Goal: Register for event/course

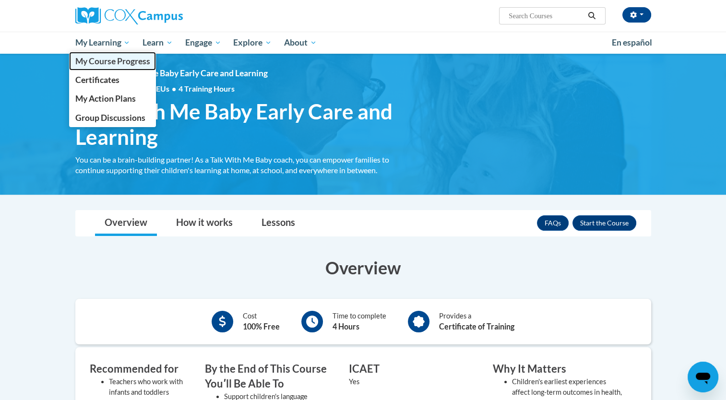
click at [93, 65] on span "My Course Progress" at bounding box center [112, 61] width 75 height 10
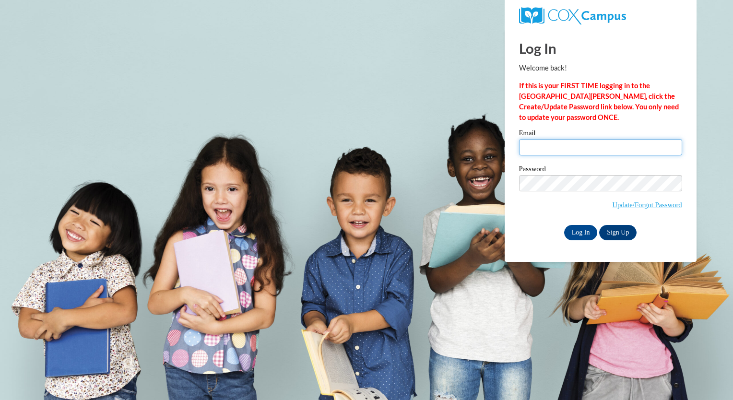
click at [603, 149] on input "Email" at bounding box center [600, 147] width 163 height 16
type input "liliana.chavez@capna.org"
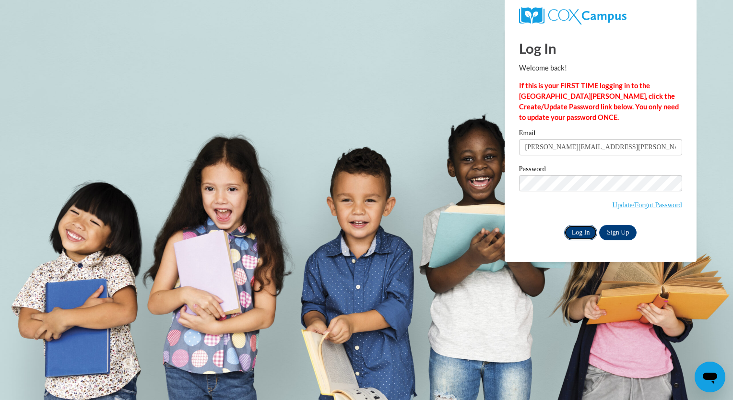
click at [576, 233] on input "Log In" at bounding box center [581, 232] width 34 height 15
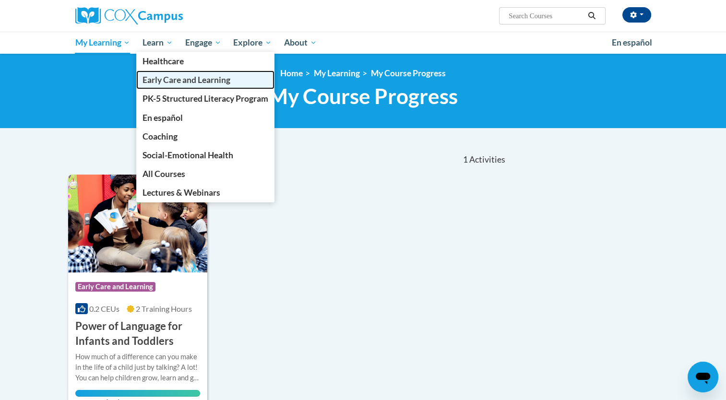
click at [190, 77] on span "Early Care and Learning" at bounding box center [187, 80] width 88 height 10
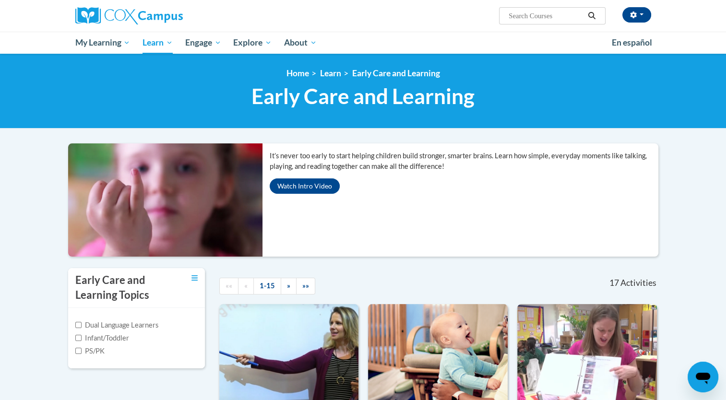
click at [123, 340] on label "Infant/Toddler" at bounding box center [102, 338] width 54 height 11
click at [82, 340] on input "Infant/Toddler" at bounding box center [78, 338] width 6 height 6
checkbox input "true"
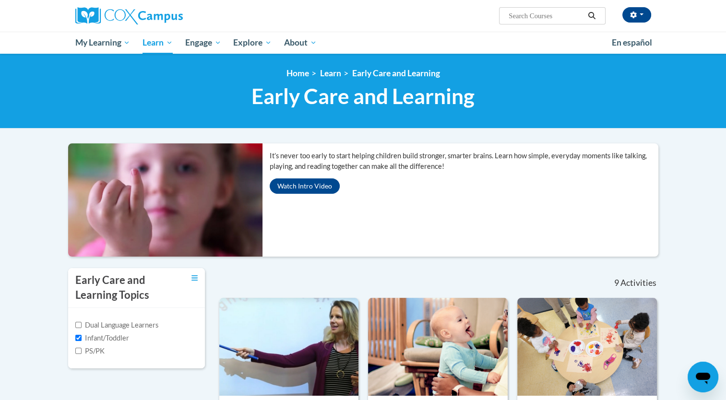
click at [127, 325] on label "Dual Language Learners" at bounding box center [116, 325] width 83 height 11
click at [82, 325] on input "Dual Language Learners" at bounding box center [78, 325] width 6 height 6
checkbox input "true"
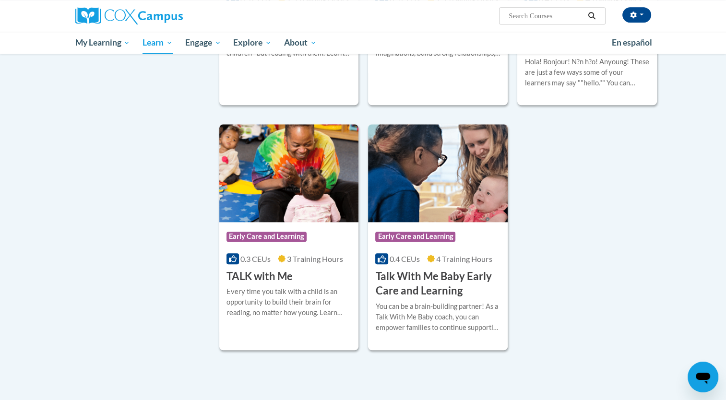
scroll to position [993, 0]
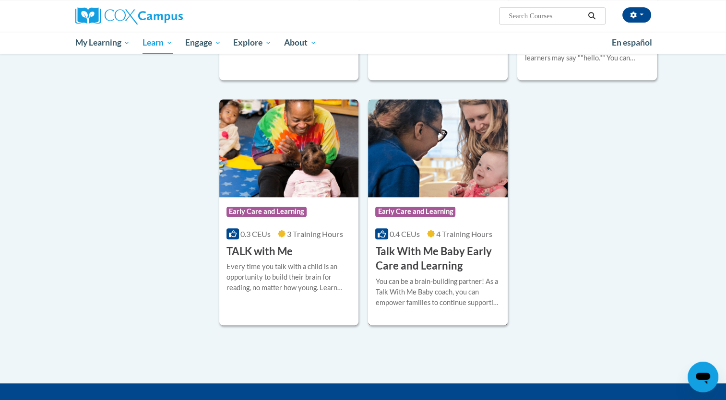
click at [442, 260] on h3 "Talk With Me Baby Early Care and Learning" at bounding box center [437, 259] width 125 height 30
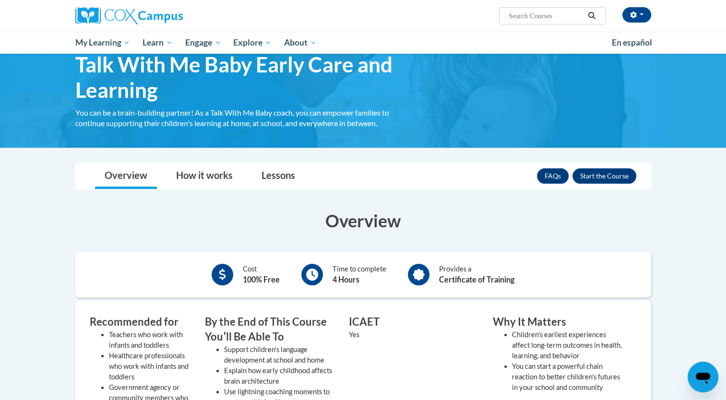
scroll to position [44, 0]
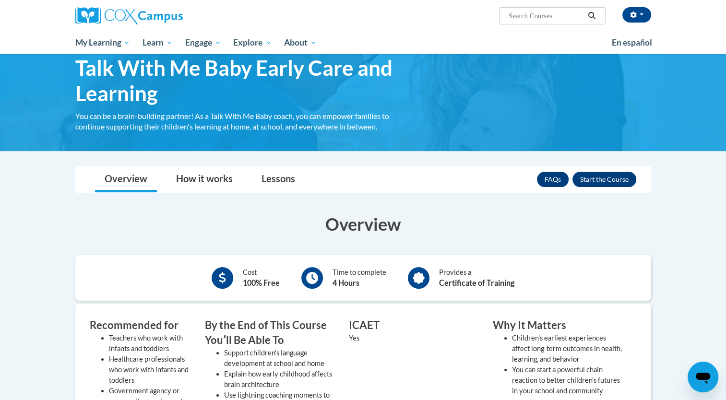
click at [599, 179] on button "Enroll" at bounding box center [605, 179] width 64 height 15
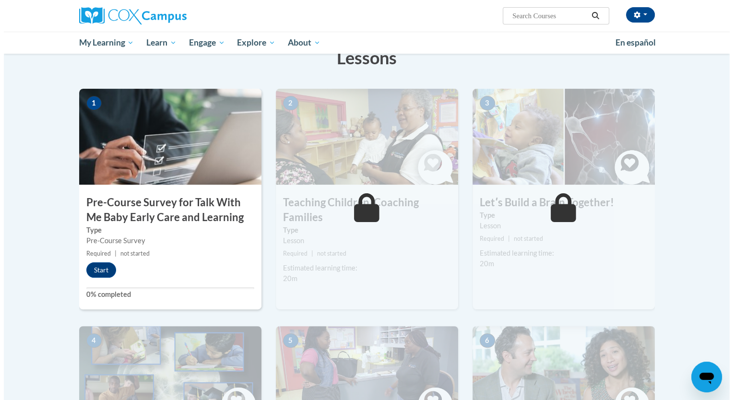
scroll to position [159, 0]
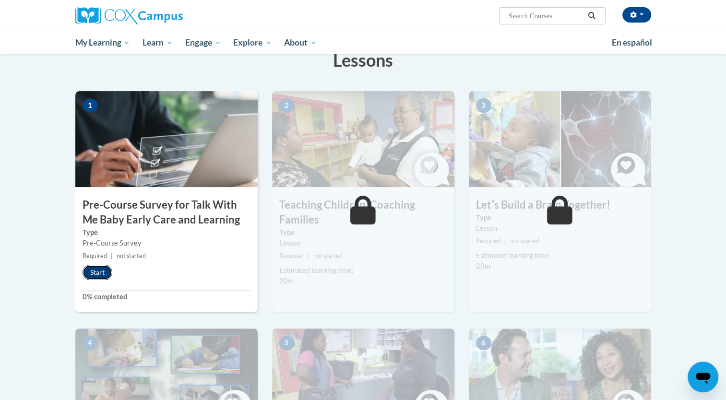
click at [97, 276] on button "Start" at bounding box center [98, 272] width 30 height 15
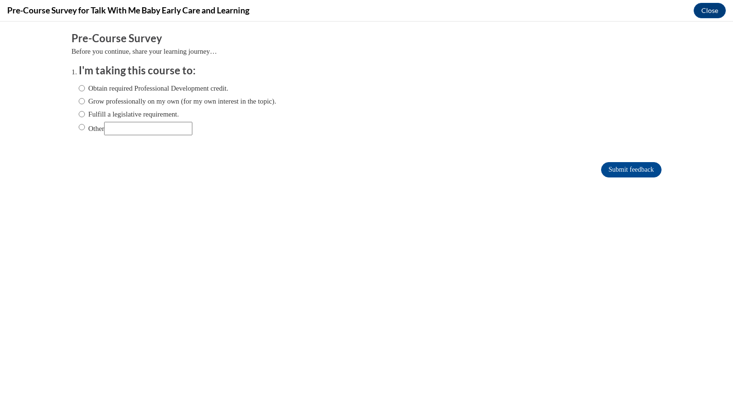
scroll to position [0, 0]
click at [125, 104] on label "Grow professionally on my own (for my own interest in the topic)." at bounding box center [178, 101] width 198 height 11
click at [85, 104] on input "Grow professionally on my own (for my own interest in the topic)." at bounding box center [82, 101] width 6 height 11
radio input "true"
click at [616, 169] on input "Submit feedback" at bounding box center [631, 169] width 60 height 15
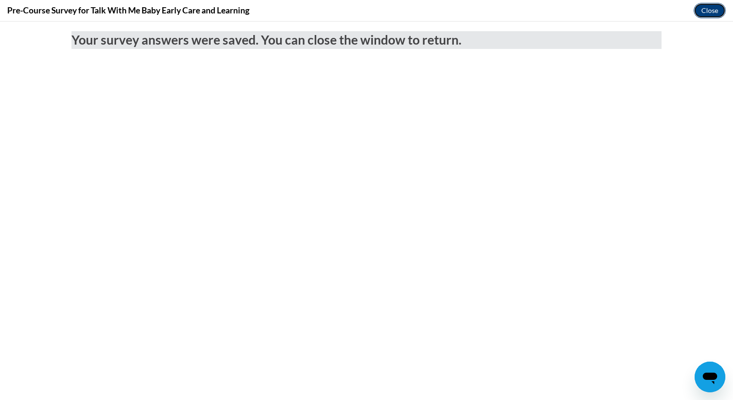
click at [699, 14] on button "Close" at bounding box center [710, 10] width 32 height 15
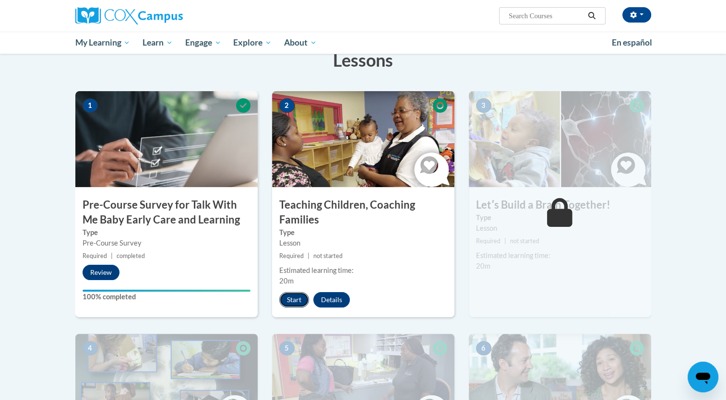
click at [288, 302] on button "Start" at bounding box center [294, 299] width 30 height 15
